Goal: Task Accomplishment & Management: Use online tool/utility

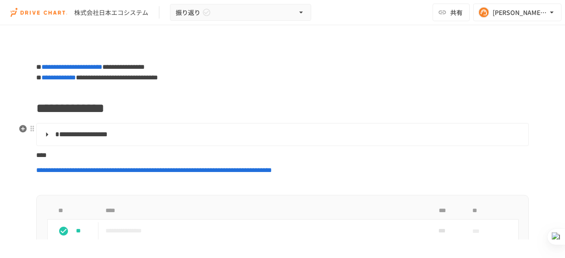
click at [44, 133] on summary "**********" at bounding box center [282, 134] width 480 height 11
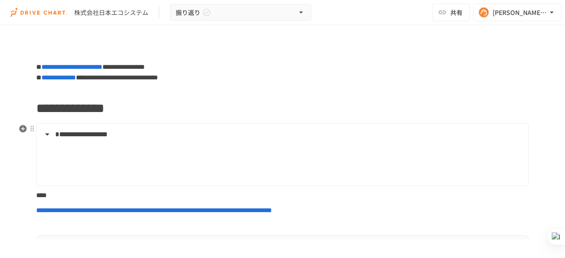
click at [47, 135] on summary "**********" at bounding box center [282, 134] width 480 height 11
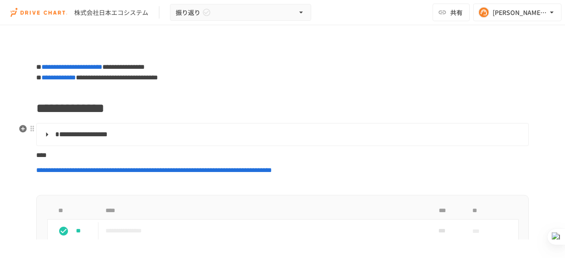
scroll to position [44, 0]
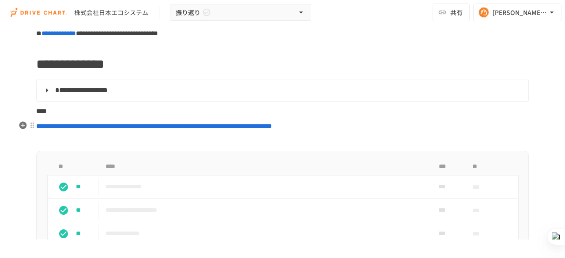
click at [196, 128] on span "**********" at bounding box center [154, 126] width 236 height 7
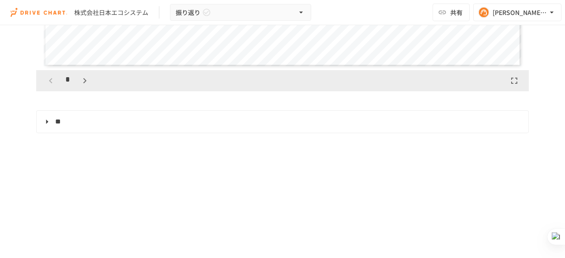
scroll to position [663, 0]
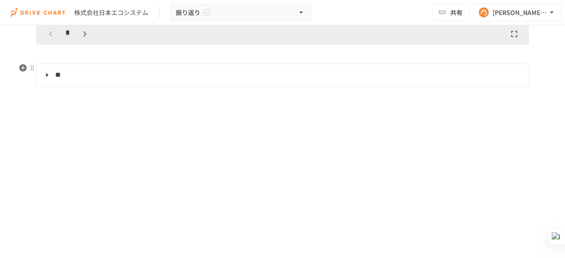
click at [50, 74] on summary "**" at bounding box center [282, 74] width 480 height 11
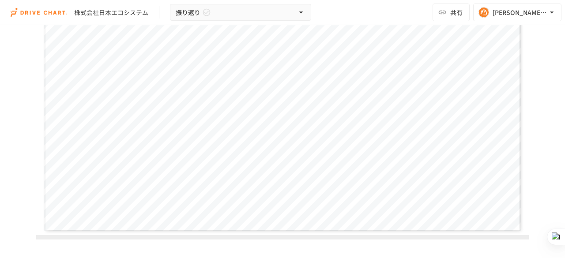
scroll to position [495, 0]
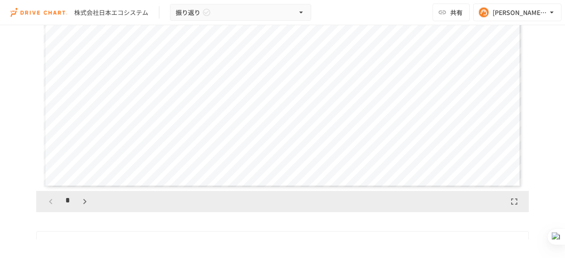
click at [81, 204] on icon "button" at bounding box center [85, 202] width 11 height 11
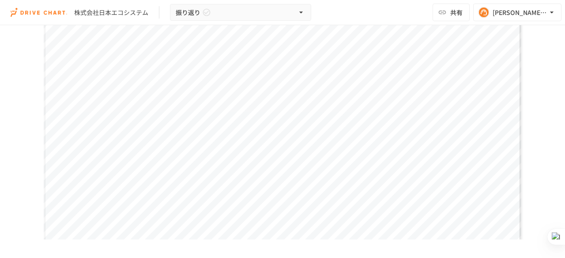
scroll to position [407, 0]
drag, startPoint x: 147, startPoint y: 13, endPoint x: 71, endPoint y: 10, distance: 76.0
click at [72, 10] on div "株式会社日本エコシステム 振り返り" at bounding box center [161, 12] width 301 height 17
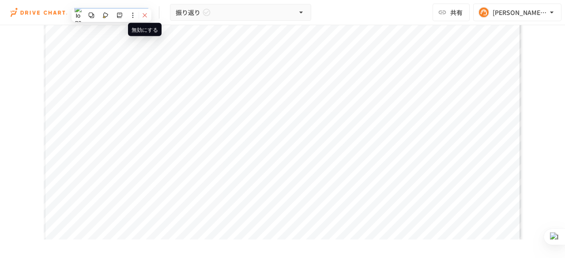
click at [146, 14] on icon at bounding box center [145, 15] width 4 height 4
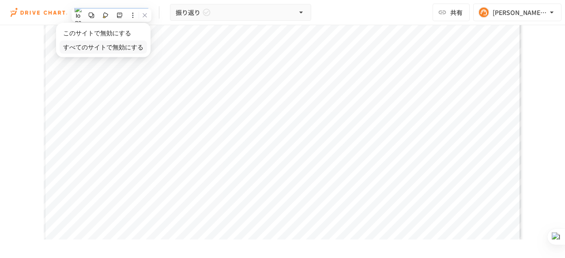
click at [91, 49] on span "すべてのサイトで無効にする" at bounding box center [103, 47] width 80 height 7
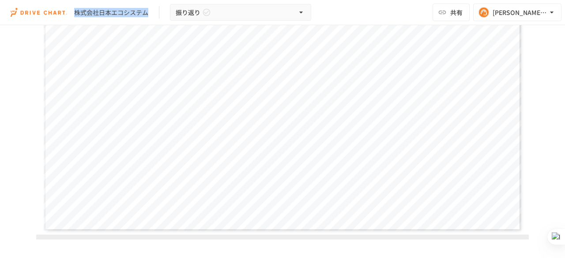
scroll to position [495, 0]
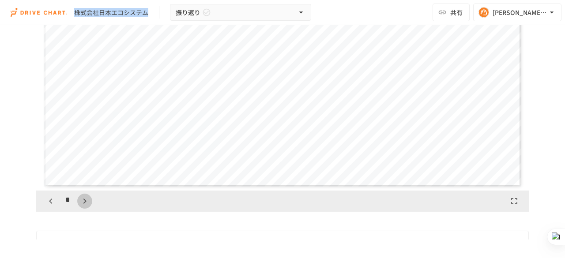
click at [84, 200] on icon "button" at bounding box center [85, 201] width 11 height 11
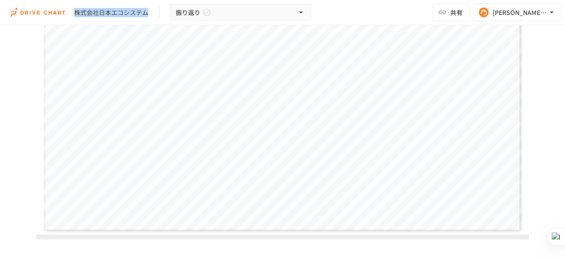
scroll to position [495, 0]
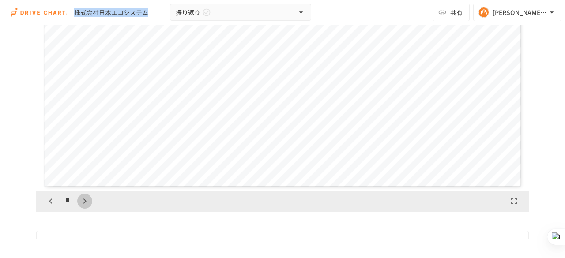
click at [84, 200] on icon "button" at bounding box center [85, 201] width 11 height 11
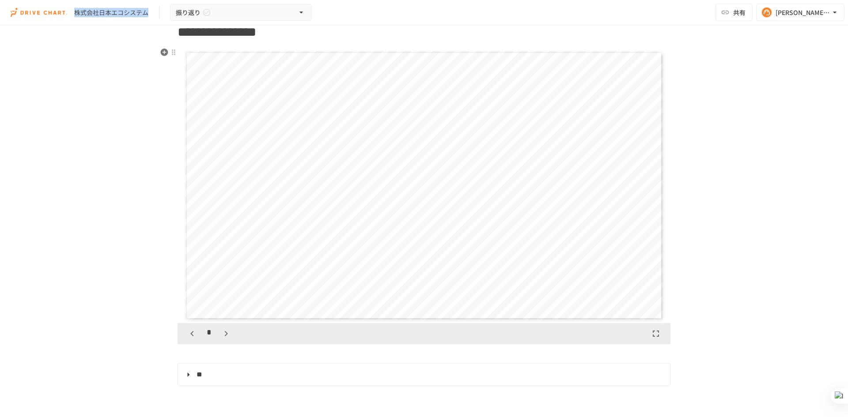
scroll to position [319, 0]
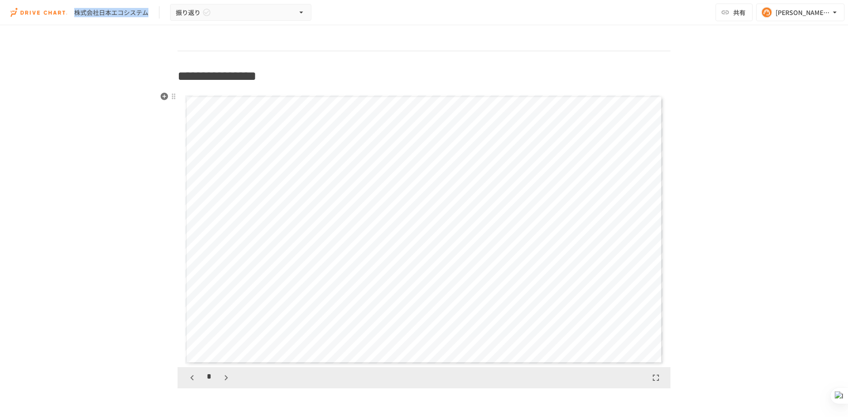
click at [221, 258] on icon "button" at bounding box center [226, 378] width 11 height 11
click at [230, 258] on icon "button" at bounding box center [230, 378] width 11 height 11
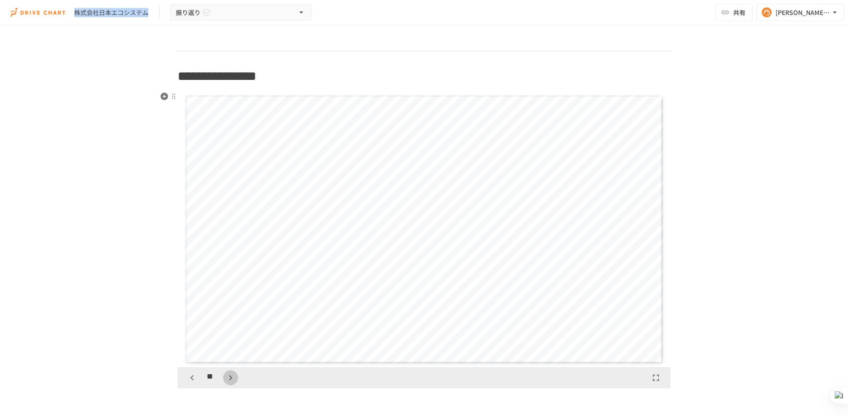
click at [230, 258] on icon "button" at bounding box center [230, 378] width 11 height 11
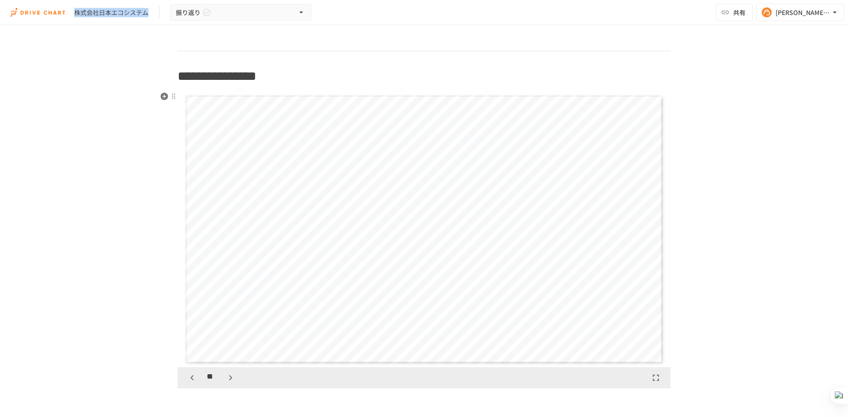
scroll to position [3865, 0]
click at [230, 258] on icon "button" at bounding box center [230, 378] width 11 height 11
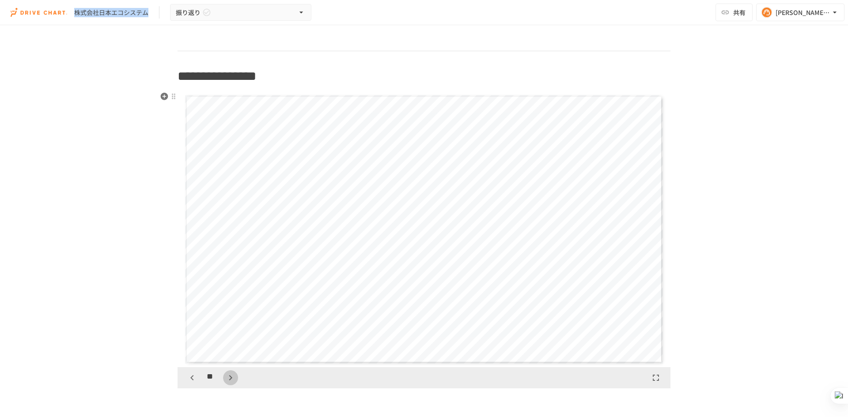
scroll to position [4693, 0]
click at [230, 258] on icon "button" at bounding box center [230, 378] width 11 height 11
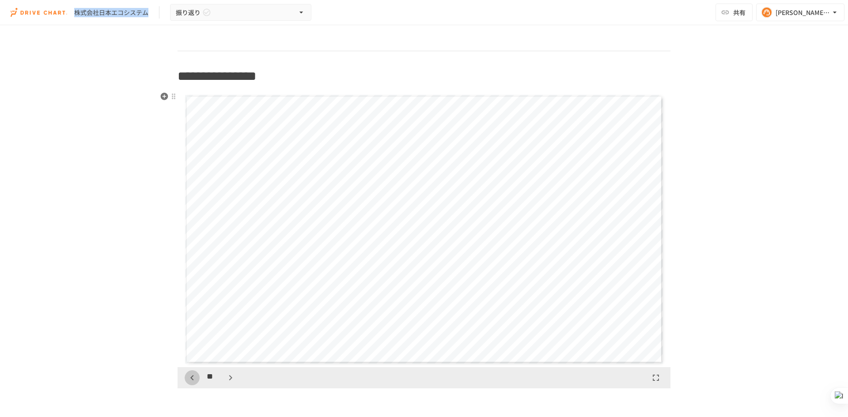
click at [195, 258] on button "button" at bounding box center [192, 378] width 15 height 15
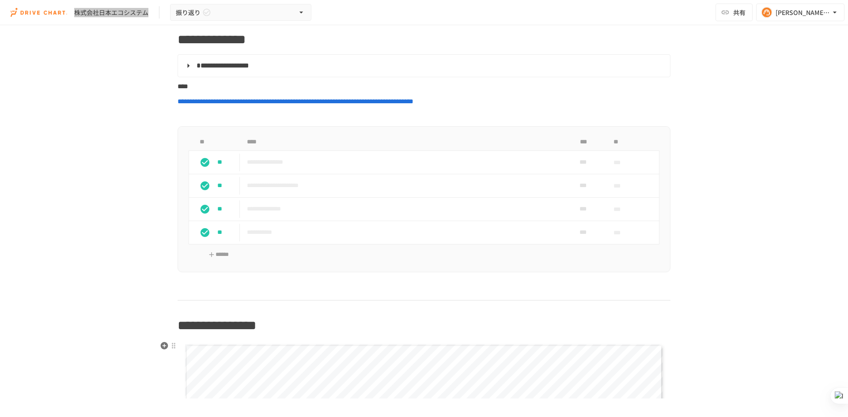
scroll to position [0, 0]
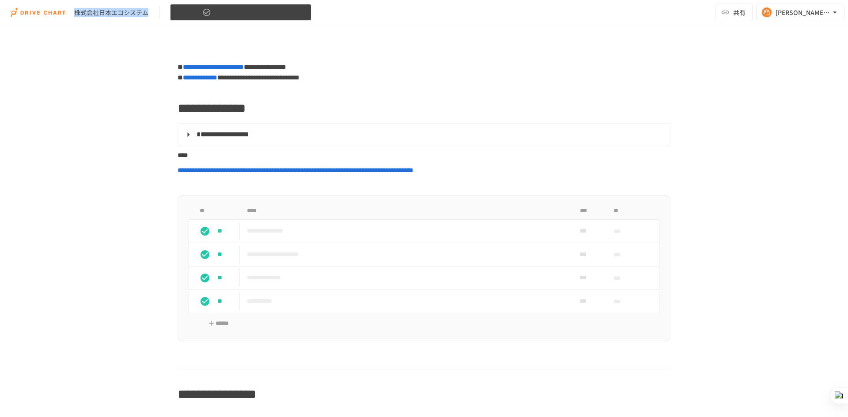
click at [219, 17] on button "振り返り" at bounding box center [240, 12] width 141 height 17
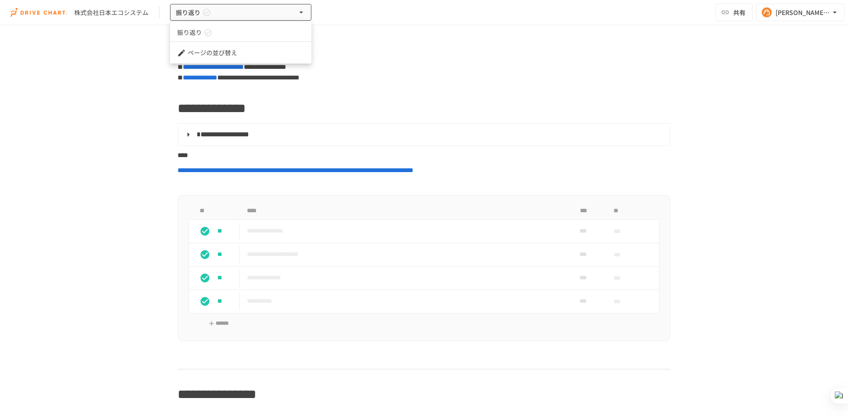
click at [416, 32] on div at bounding box center [424, 208] width 848 height 417
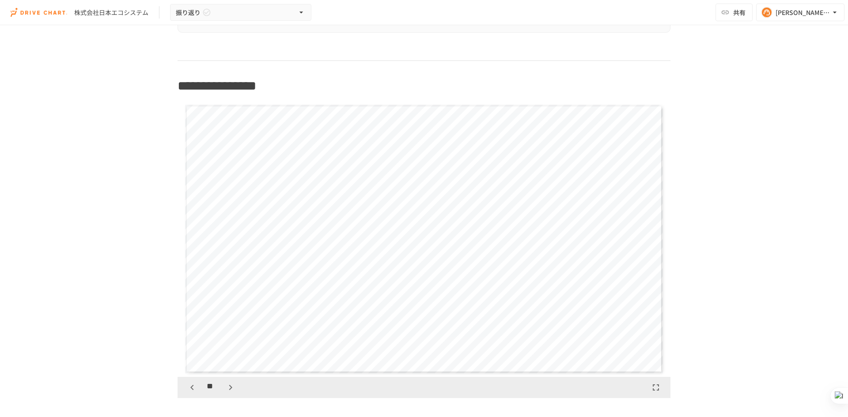
scroll to position [307, 0]
